Goal: Transaction & Acquisition: Purchase product/service

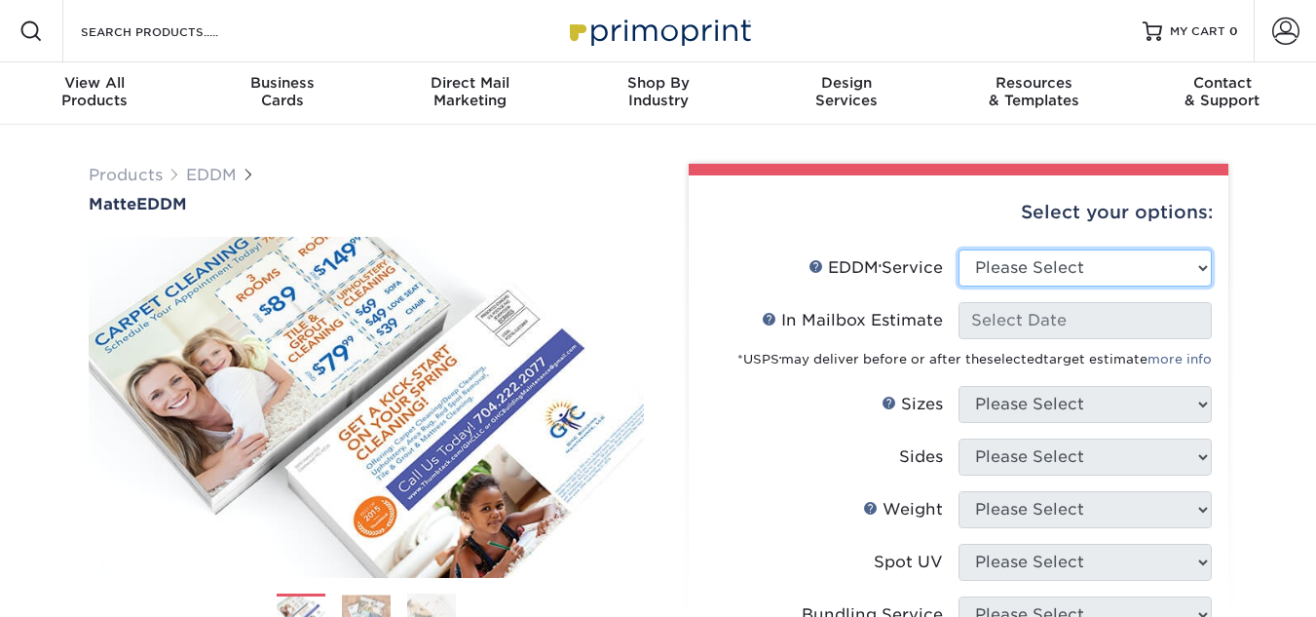
click at [1101, 265] on select "Please Select Full Service Print Only" at bounding box center [1085, 267] width 253 height 37
select select "print_only"
click at [959, 249] on select "Please Select Full Service Print Only" at bounding box center [1085, 267] width 253 height 37
select select "-1"
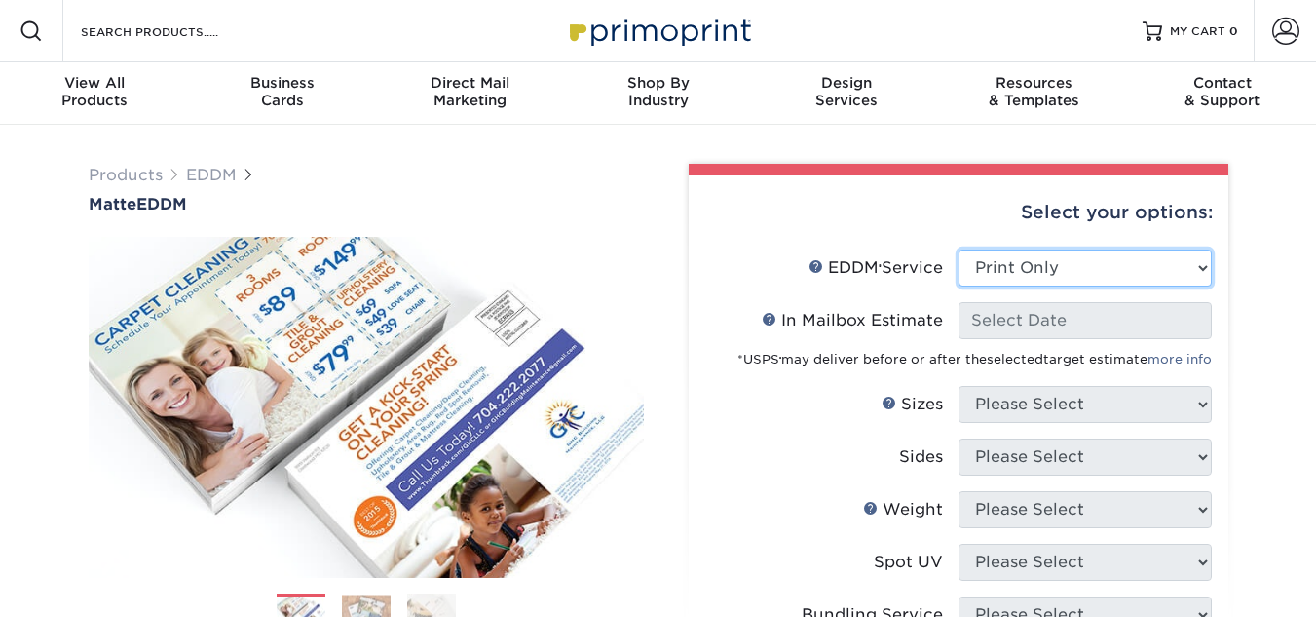
select select "-1"
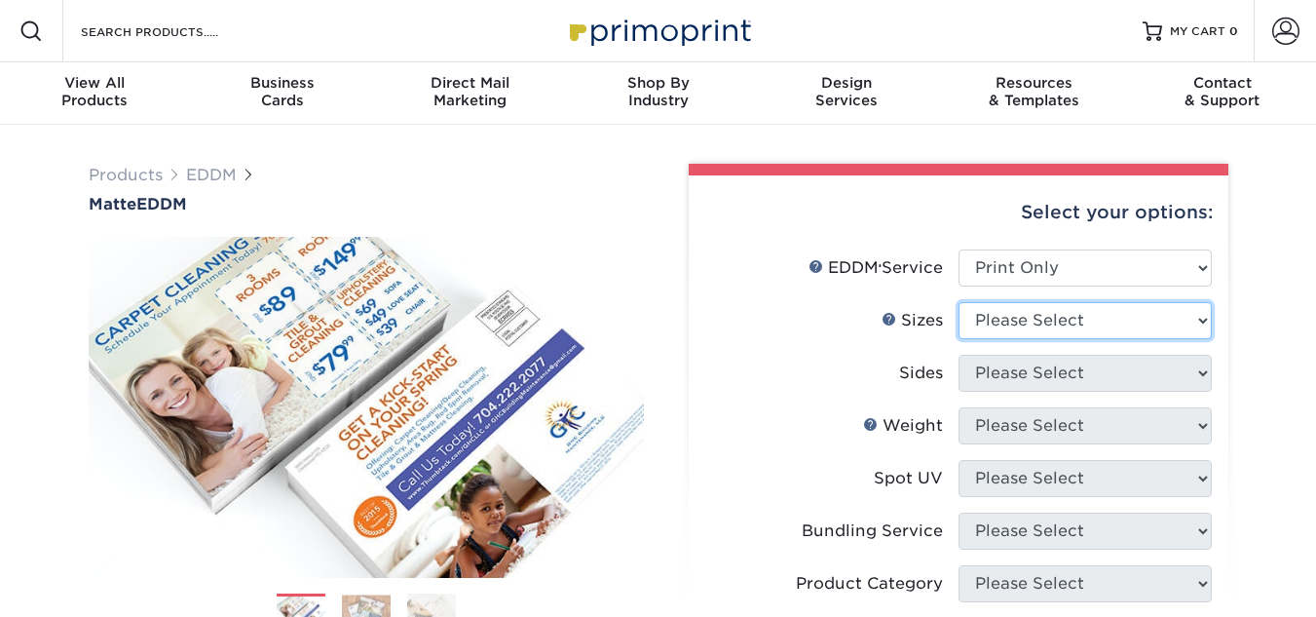
click at [1148, 318] on select "Please Select 4.5" x 12" 6" x 12" 6.5" x 8" 6.5" x 9" 6.5" x 12" 7" x 8.5" 8" x…" at bounding box center [1085, 320] width 253 height 37
select select "6.50x9.00"
click at [959, 302] on select "Please Select 4.5" x 12" 6" x 12" 6.5" x 8" 6.5" x 9" 6.5" x 12" 7" x 8.5" 8" x…" at bounding box center [1085, 320] width 253 height 37
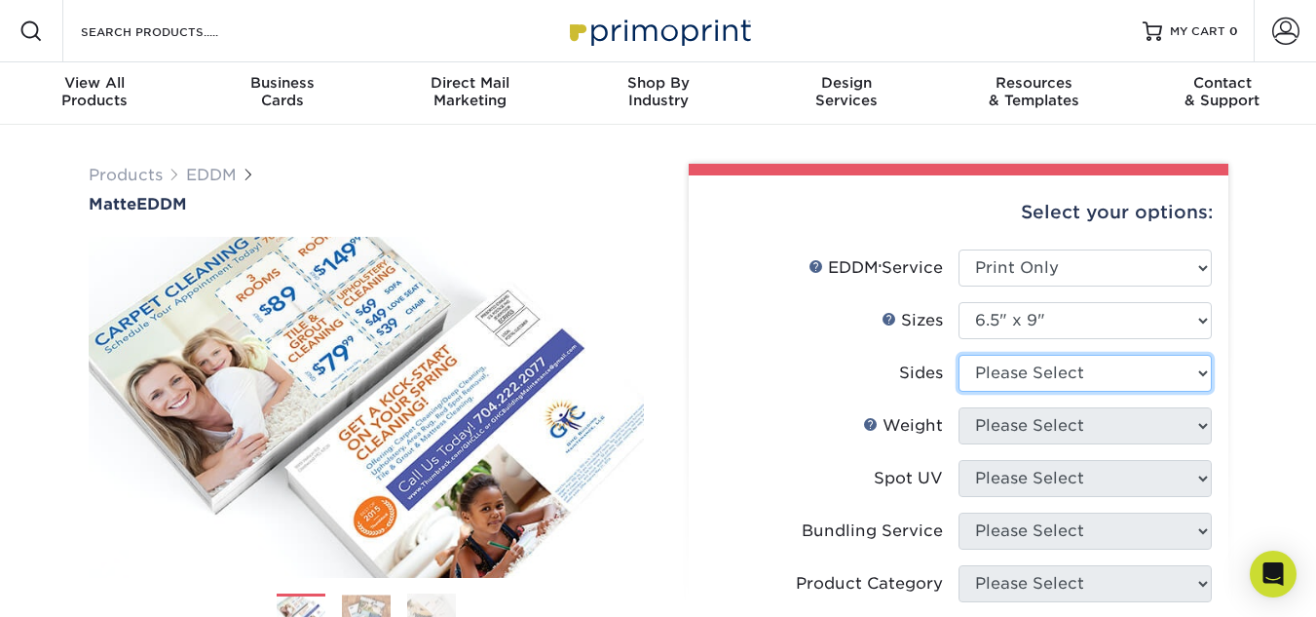
click at [1075, 371] on select "Please Select Print Both Sides Print Front Only" at bounding box center [1085, 373] width 253 height 37
select select "32d3c223-f82c-492b-b915-ba065a00862f"
click at [959, 355] on select "Please Select Print Both Sides Print Front Only" at bounding box center [1085, 373] width 253 height 37
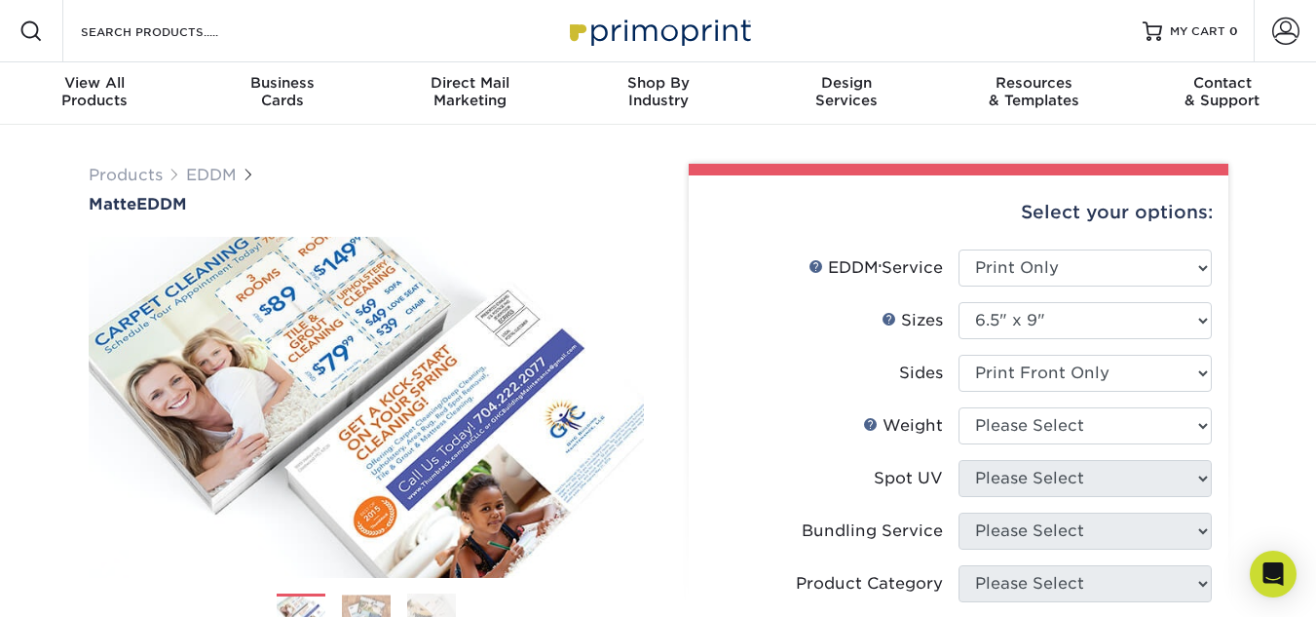
click at [833, 332] on label "Sizes Help Sizes" at bounding box center [831, 320] width 253 height 37
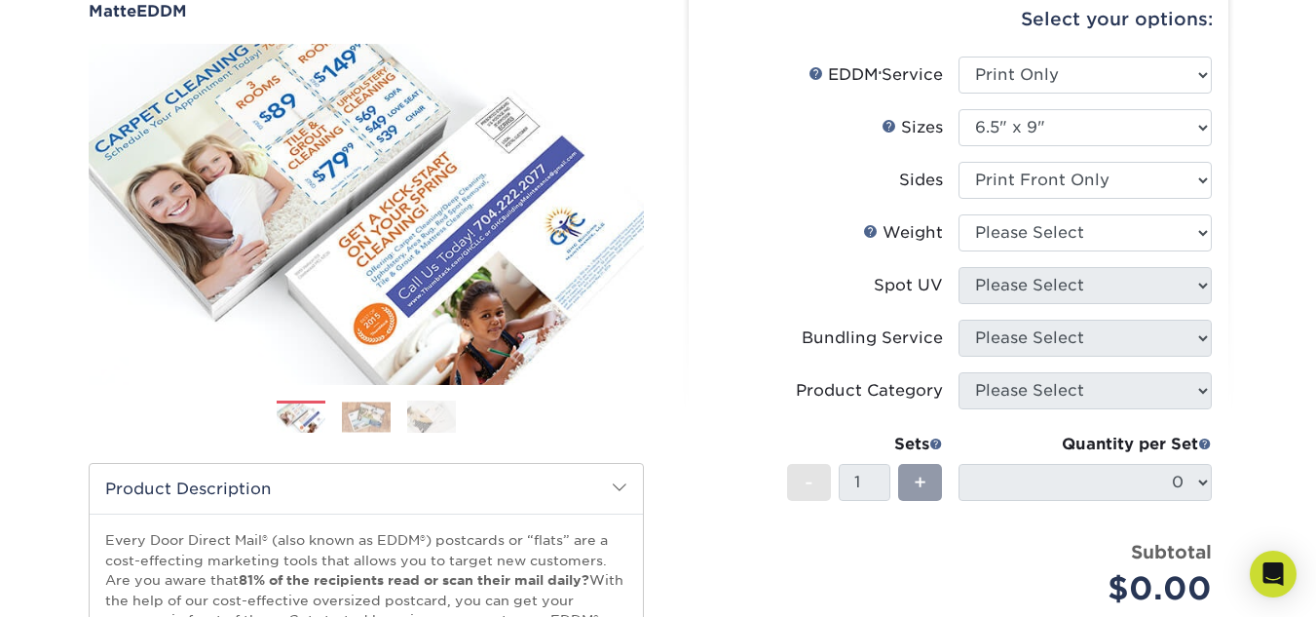
scroll to position [195, 0]
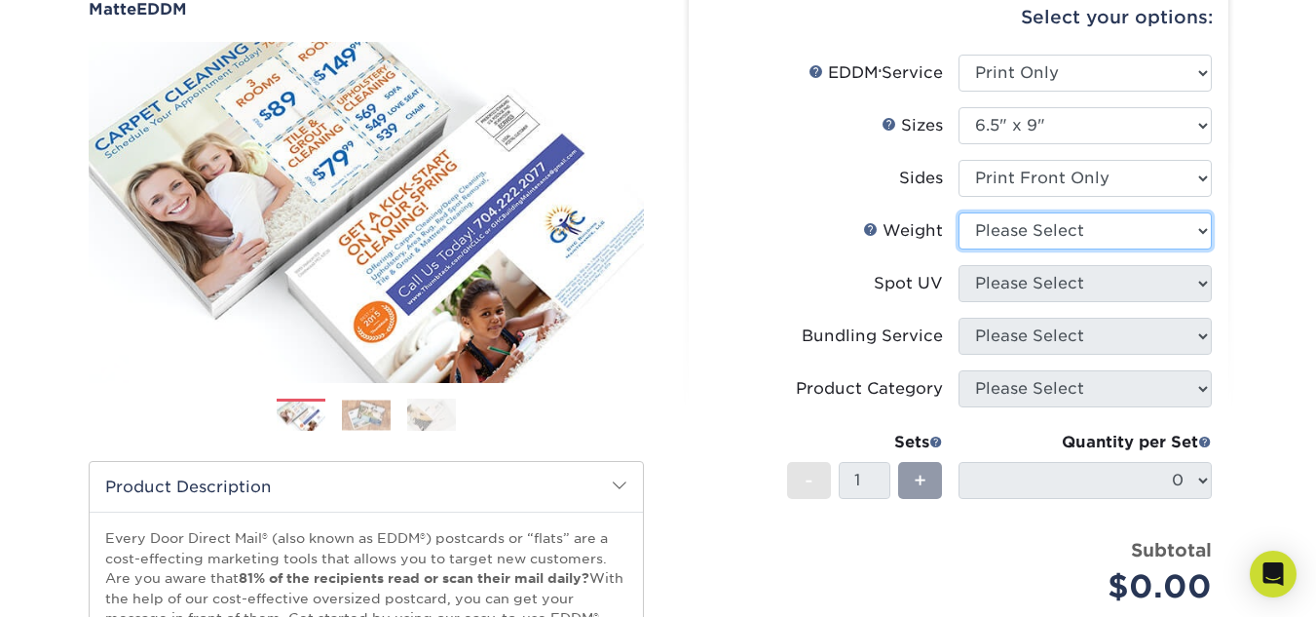
click at [1190, 227] on select "Please Select 16PT 14PT" at bounding box center [1085, 230] width 253 height 37
select select "14PT"
click at [959, 212] on select "Please Select 16PT 14PT" at bounding box center [1085, 230] width 253 height 37
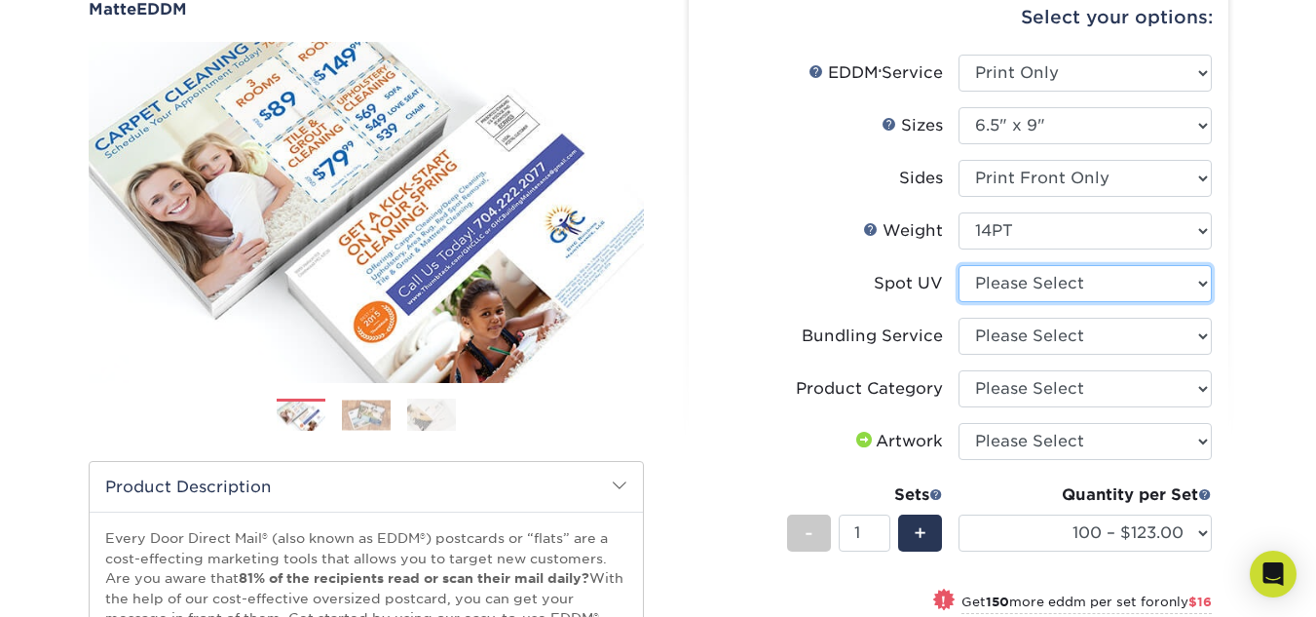
click at [1165, 279] on select "Please Select No Spot UV" at bounding box center [1085, 283] width 253 height 37
click at [1264, 286] on div "Products EDDM Matte EDDM Previous Next /" at bounding box center [658, 464] width 1316 height 1069
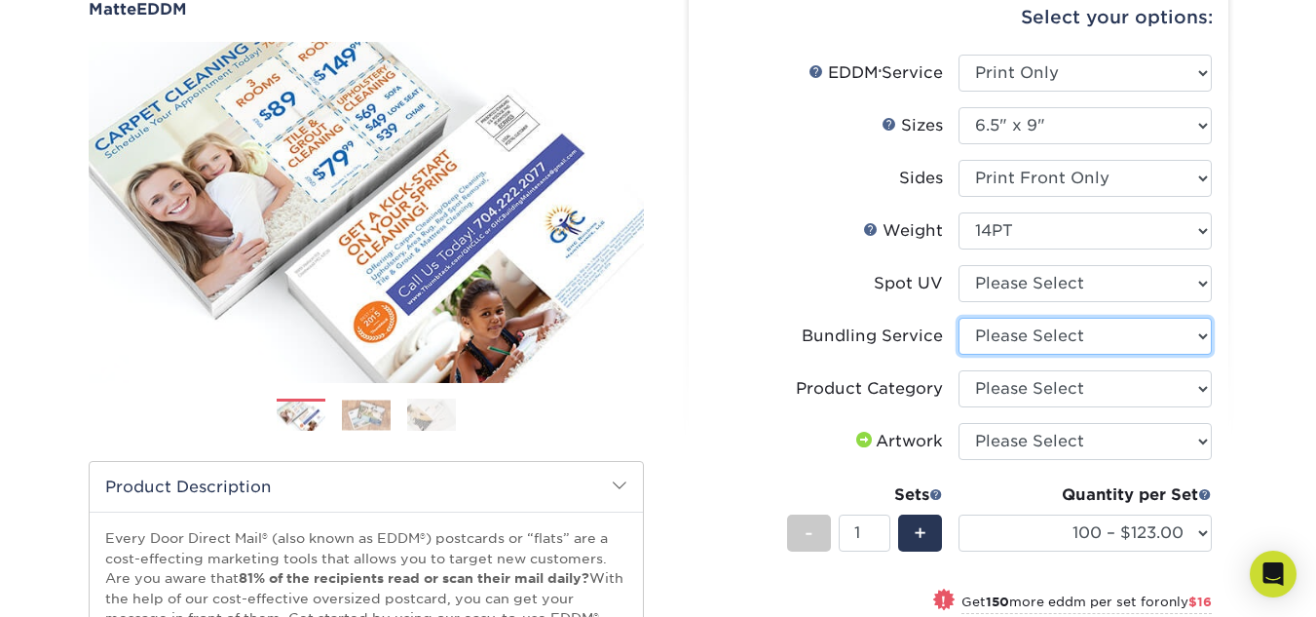
click at [1187, 335] on select "Please Select No Bundling Services Yes, Bundles of 50 (+2 Days) Yes, Bundles of…" at bounding box center [1085, 336] width 253 height 37
select select "58689abb-25c0-461c-a4c3-a80b627d6649"
click at [959, 318] on select "Please Select No Bundling Services Yes, Bundles of 50 (+2 Days) Yes, Bundles of…" at bounding box center [1085, 336] width 253 height 37
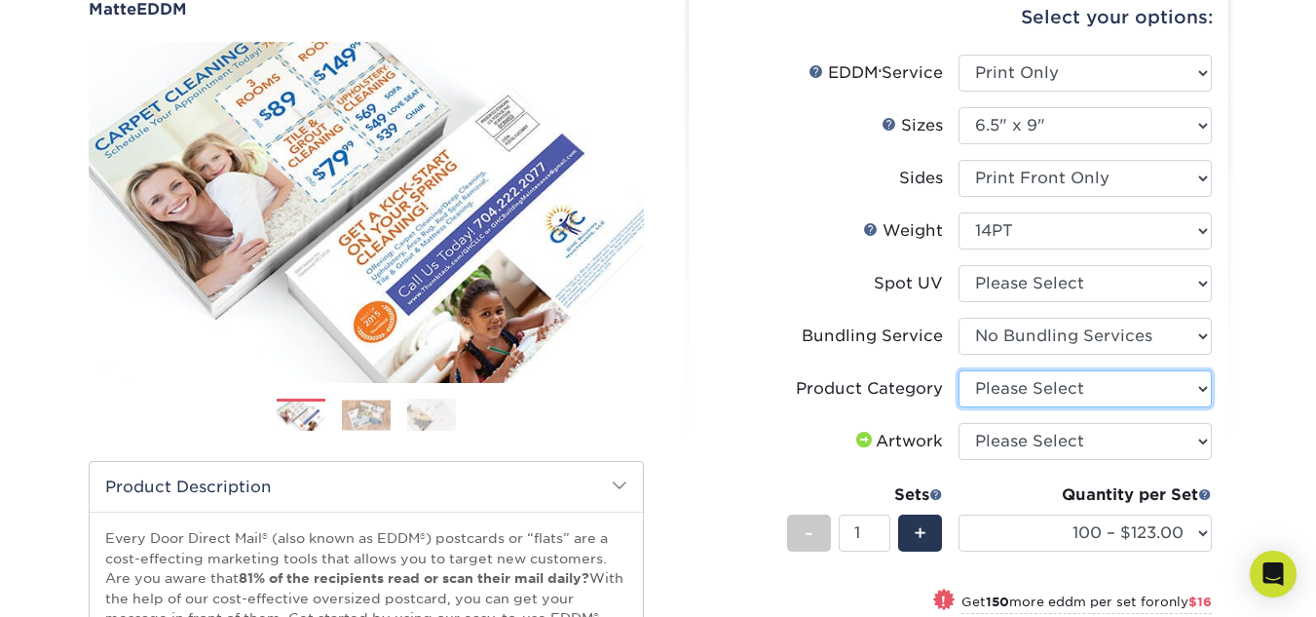
click at [1204, 393] on select "Please Select Postcards" at bounding box center [1085, 388] width 253 height 37
select select "9b7272e0-d6c8-4c3c-8e97-d3a1bcdab858"
click at [959, 370] on select "Please Select Postcards" at bounding box center [1085, 388] width 253 height 37
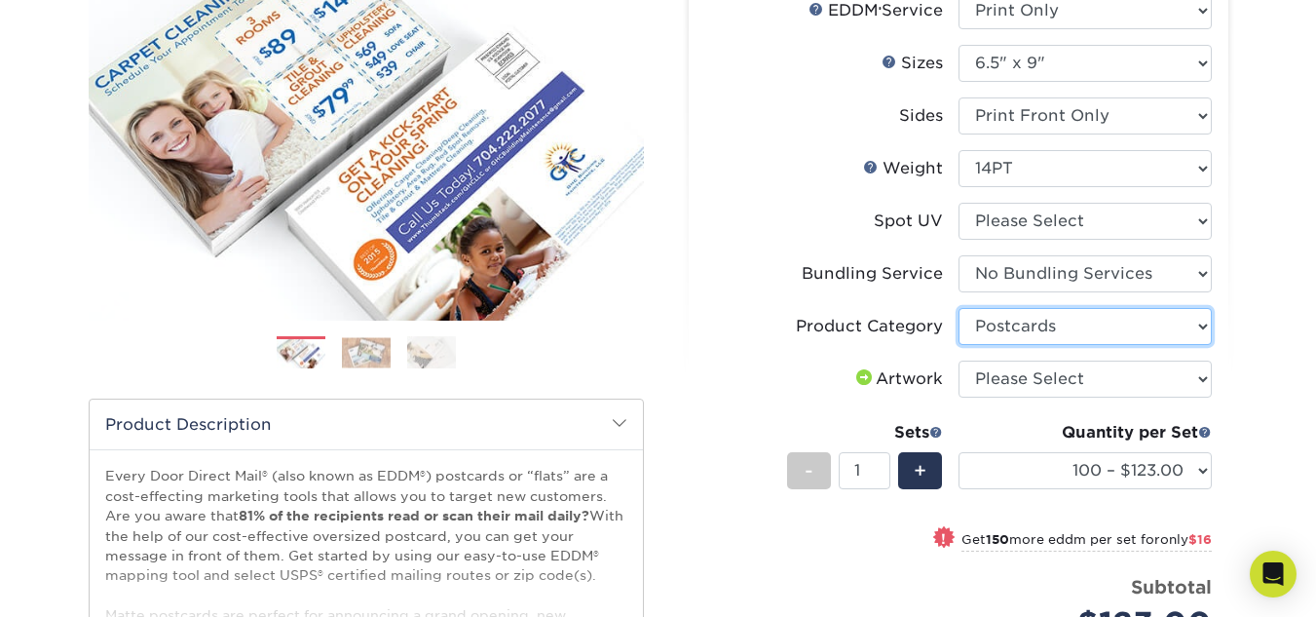
scroll to position [292, 0]
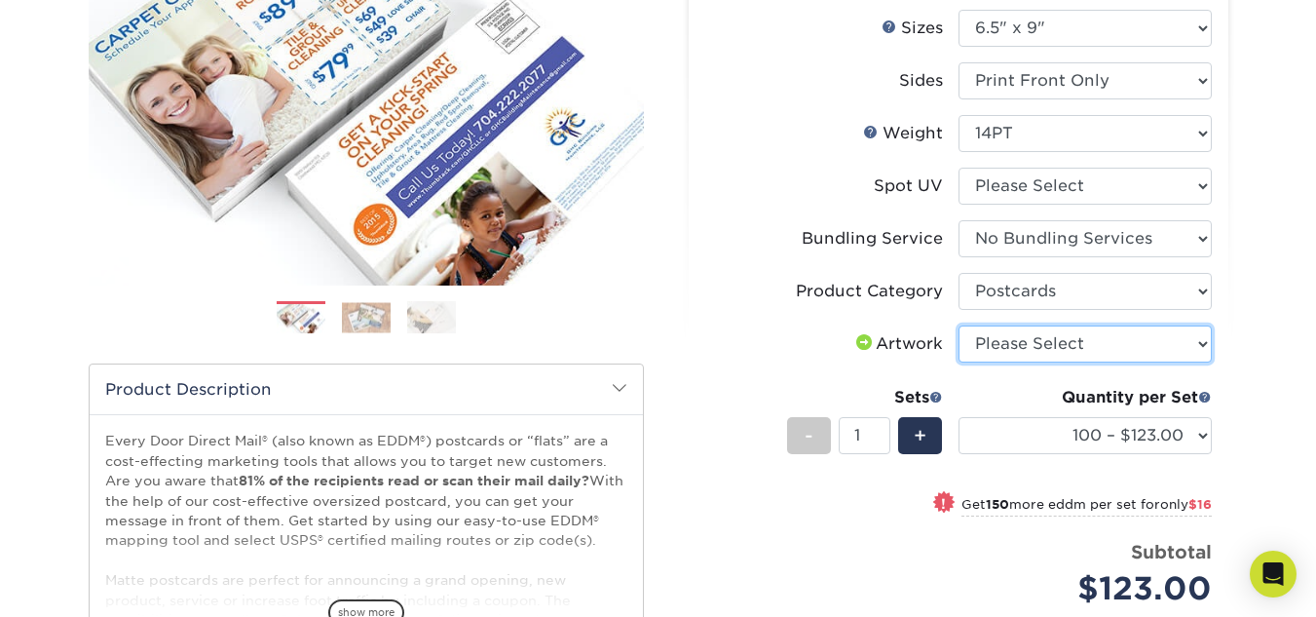
click at [1164, 357] on select "Please Select I will upload files I need a design - $150" at bounding box center [1085, 343] width 253 height 37
select select "upload"
click at [959, 325] on select "Please Select I will upload files I need a design - $150" at bounding box center [1085, 343] width 253 height 37
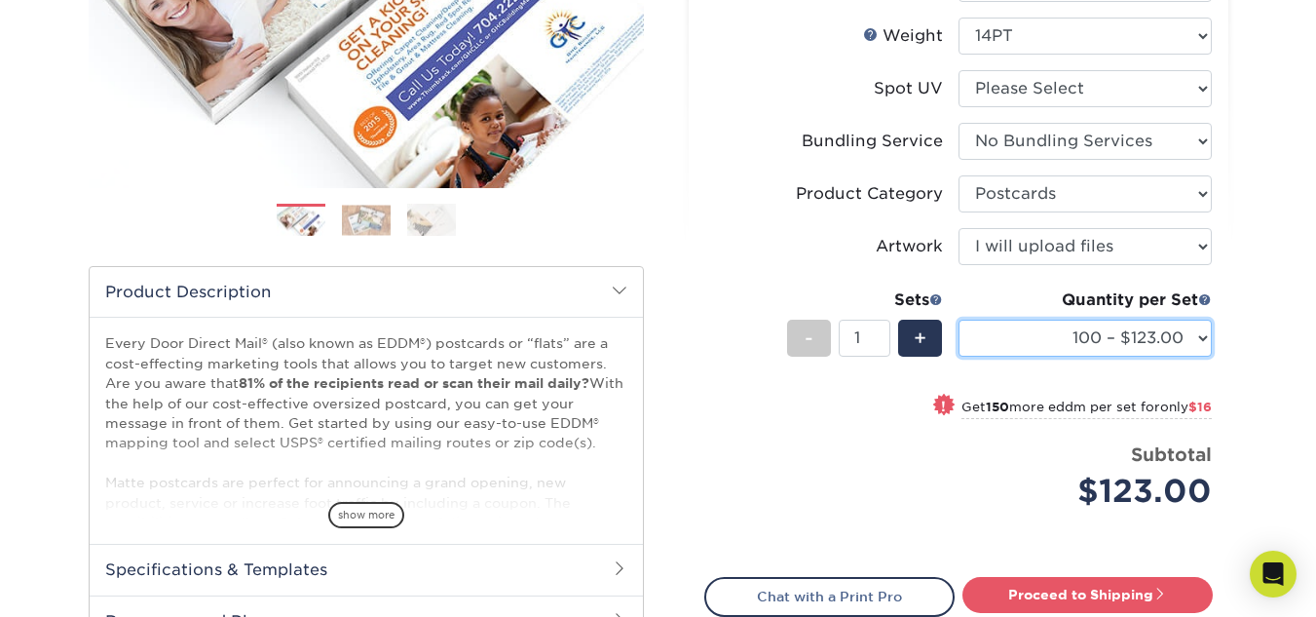
click at [1192, 340] on select "100 – $123.00 250 – $139.00 500 – $158.00 1000 – $191.00 2500 – $346.00 5000 – …" at bounding box center [1085, 338] width 253 height 37
select select "500 – $158.00"
click at [959, 320] on select "100 – $123.00 250 – $139.00 500 – $158.00 1000 – $191.00 2500 – $346.00 5000 – …" at bounding box center [1085, 338] width 253 height 37
click at [1303, 375] on div "Products EDDM Matte EDDM Previous Next /" at bounding box center [658, 269] width 1316 height 1069
